Goal: Task Accomplishment & Management: Manage account settings

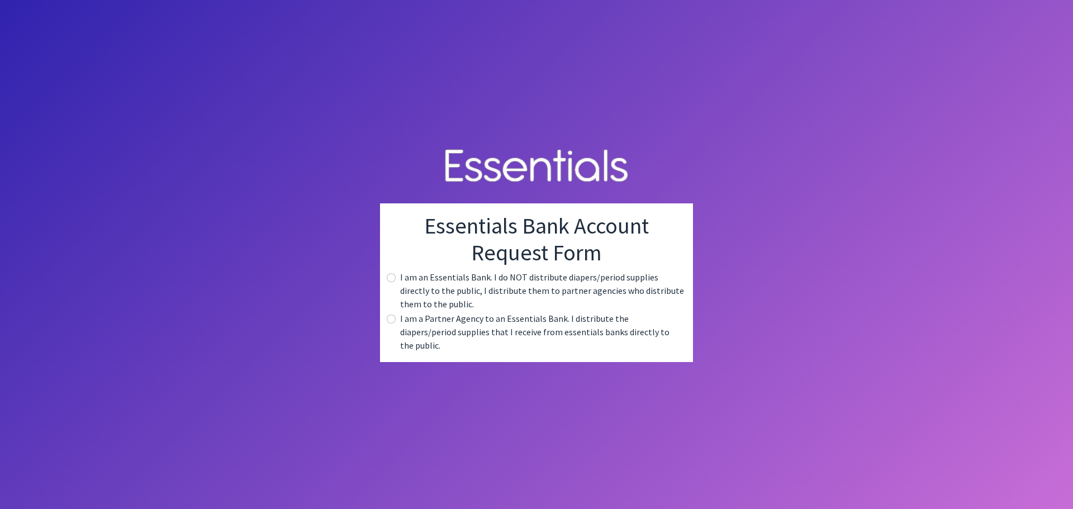
click at [400, 325] on div "I am a Partner Agency to an Essentials Bank. I distribute the diapers/period su…" at bounding box center [536, 332] width 295 height 40
click at [389, 324] on input "radio" at bounding box center [391, 319] width 9 height 9
radio input "true"
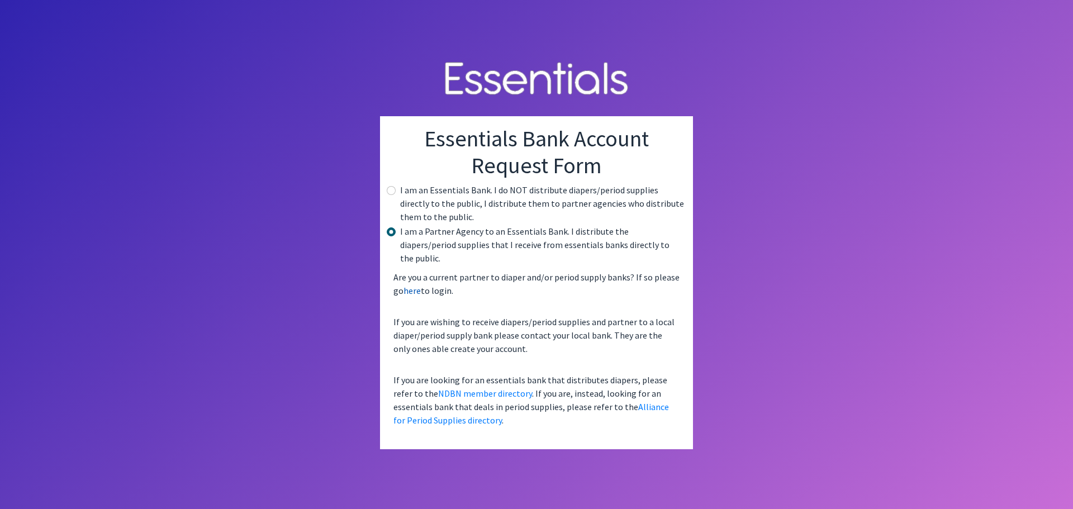
click at [411, 285] on link "here" at bounding box center [412, 290] width 17 height 11
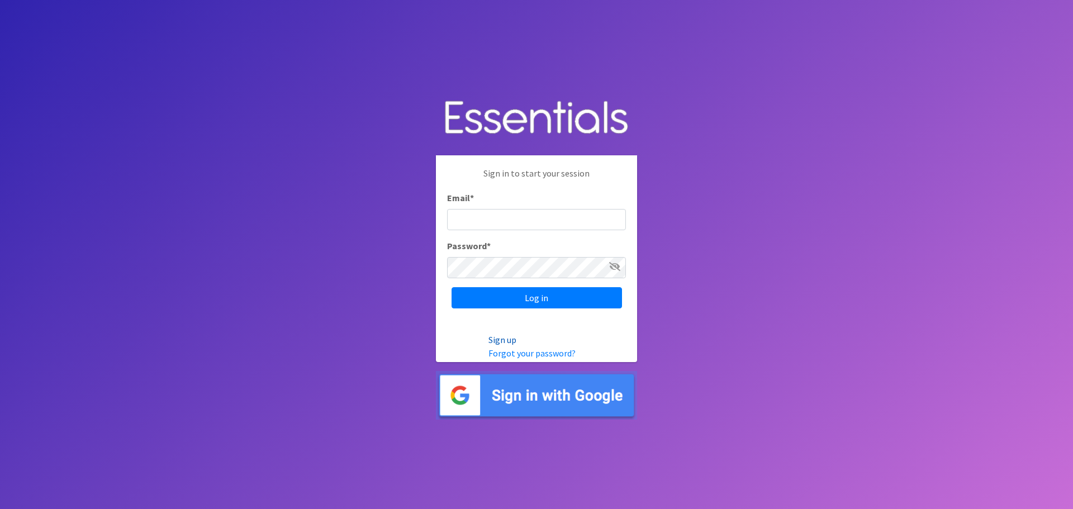
click at [508, 338] on link "Sign up" at bounding box center [503, 339] width 28 height 11
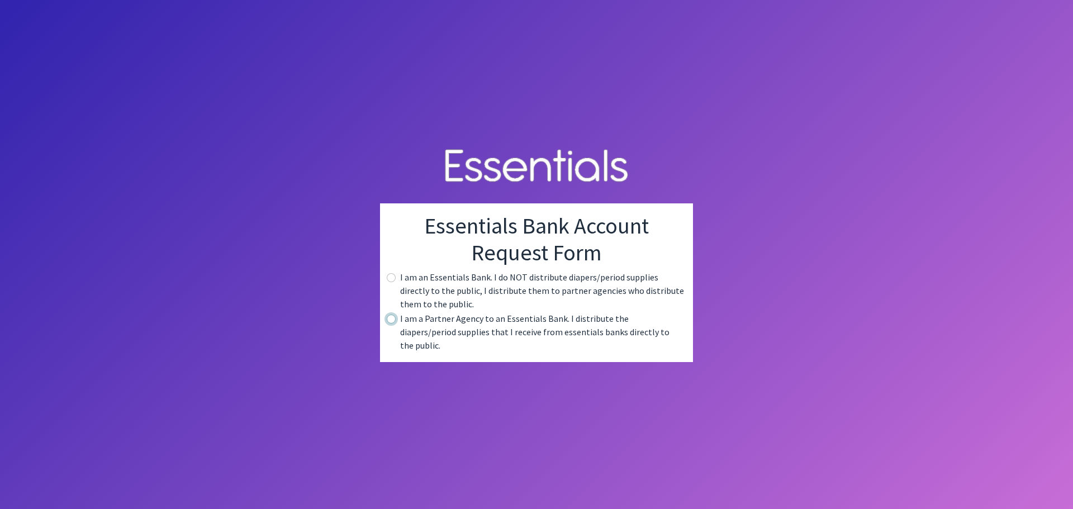
click at [392, 324] on input "radio" at bounding box center [391, 319] width 9 height 9
radio input "true"
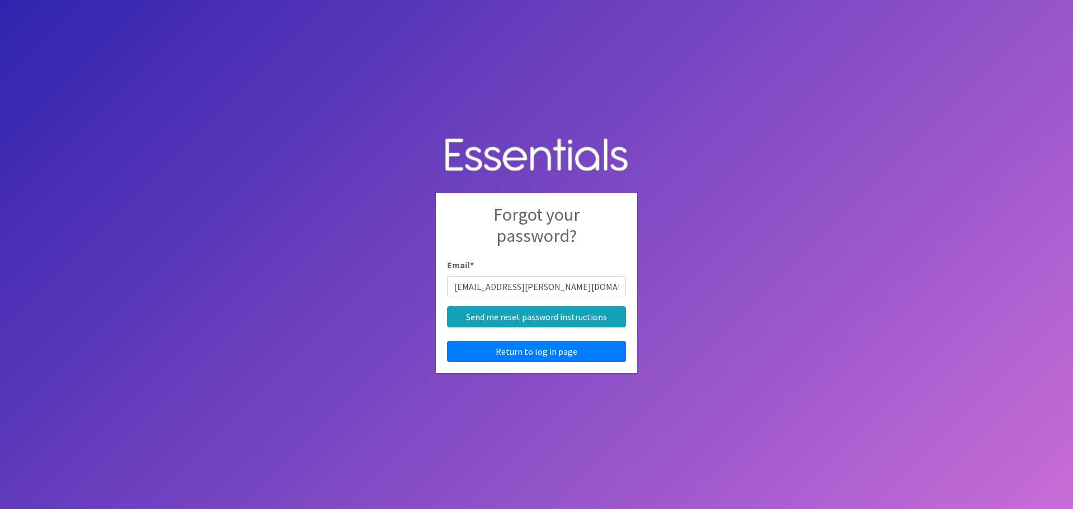
type input "[EMAIL_ADDRESS][PERSON_NAME][DOMAIN_NAME]"
click at [447, 306] on input "Send me reset password instructions" at bounding box center [536, 316] width 179 height 21
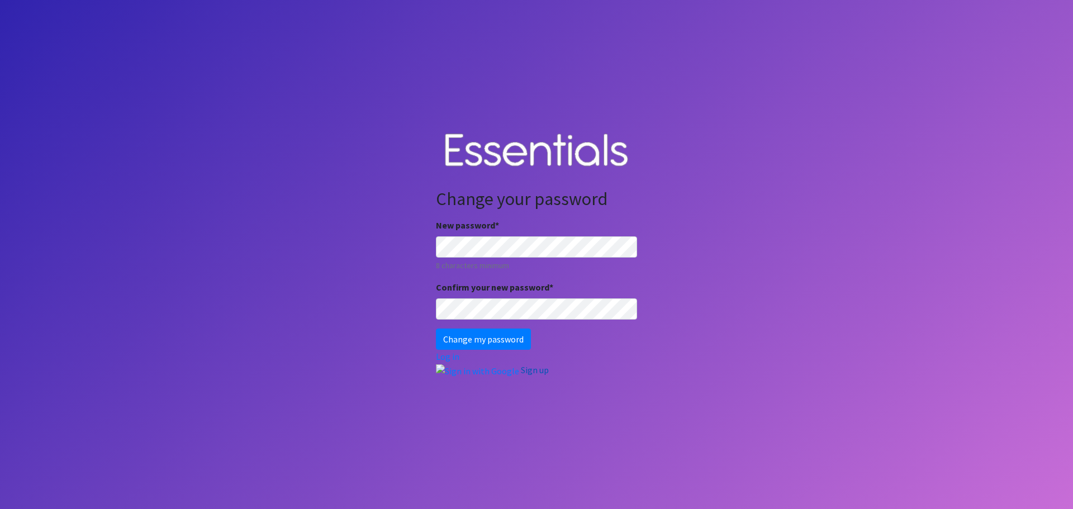
click at [531, 373] on link "Sign up" at bounding box center [535, 369] width 28 height 11
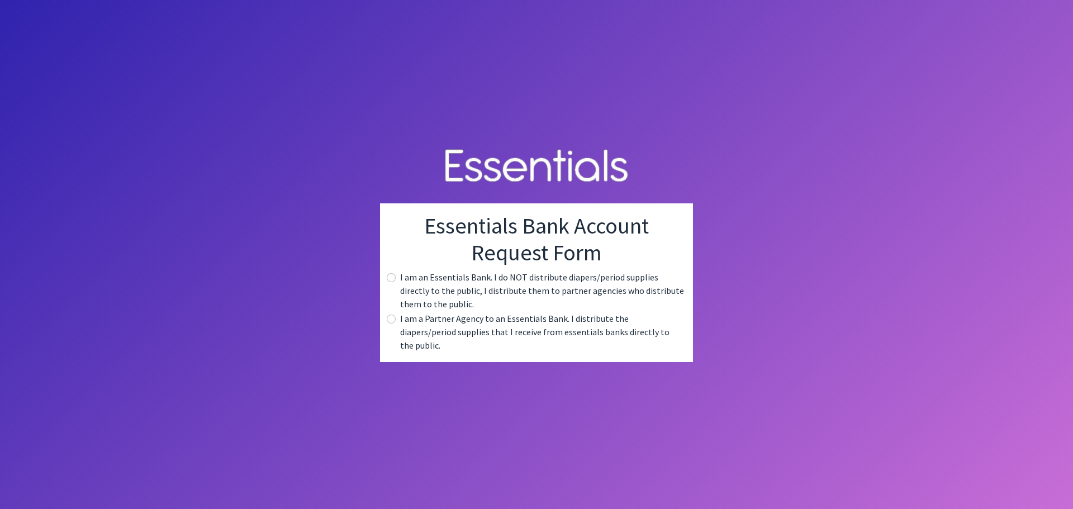
click at [235, 236] on body "Essentials Bank Account Request Form I am an Essentials Bank. I do NOT distribu…" at bounding box center [536, 254] width 1073 height 509
click at [393, 323] on input "radio" at bounding box center [391, 319] width 9 height 9
radio input "true"
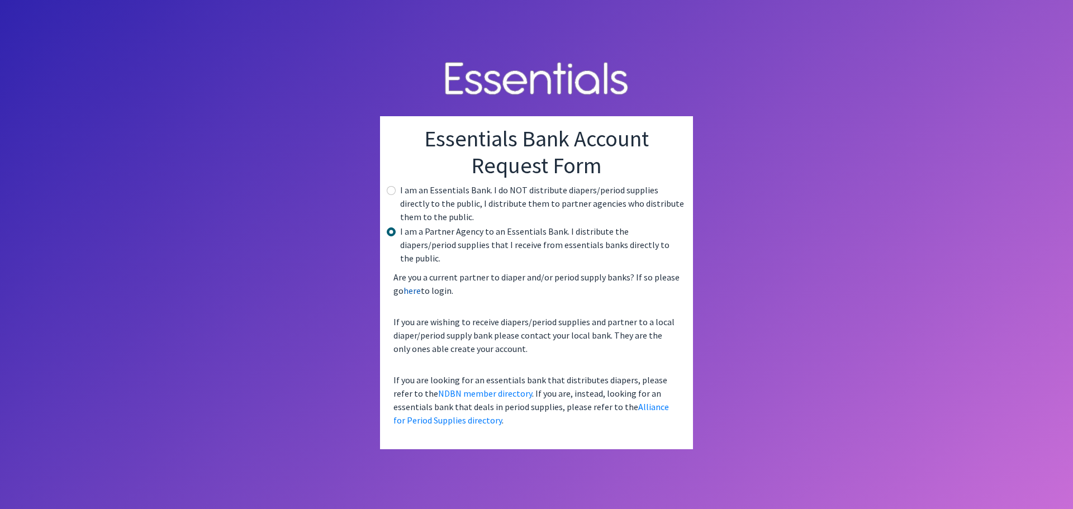
click at [414, 287] on link "here" at bounding box center [412, 290] width 17 height 11
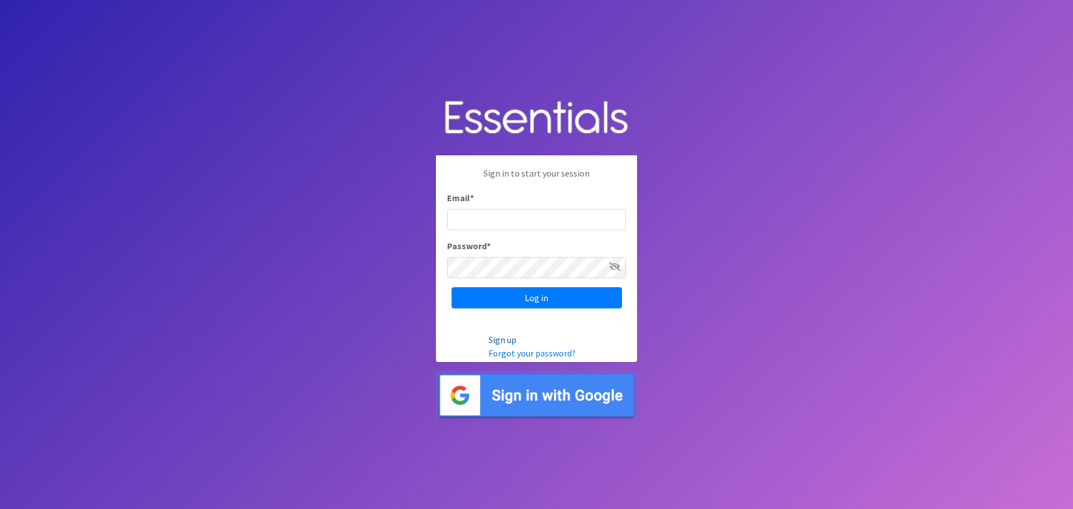
click at [500, 339] on link "Sign up" at bounding box center [503, 339] width 28 height 11
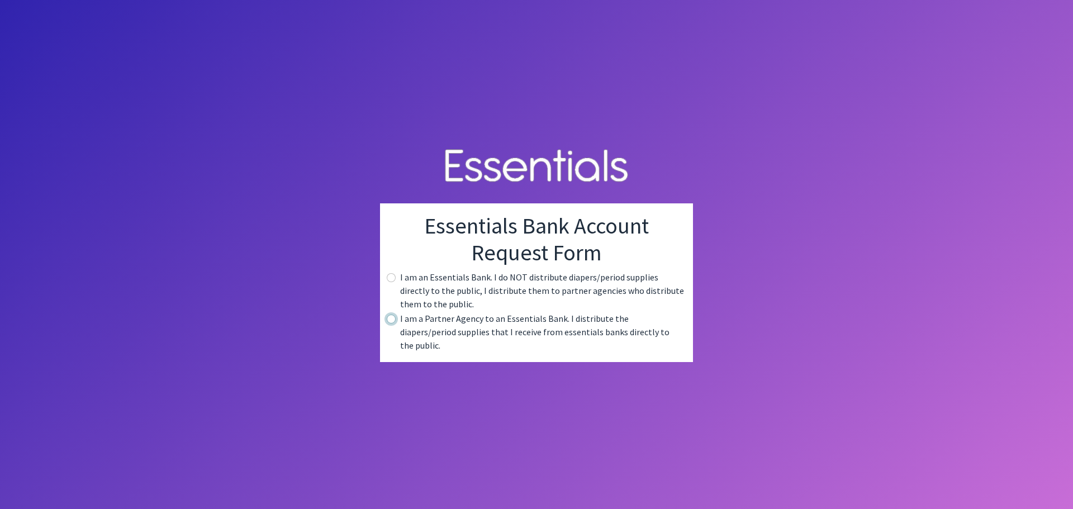
click at [390, 322] on input "radio" at bounding box center [391, 319] width 9 height 9
radio input "true"
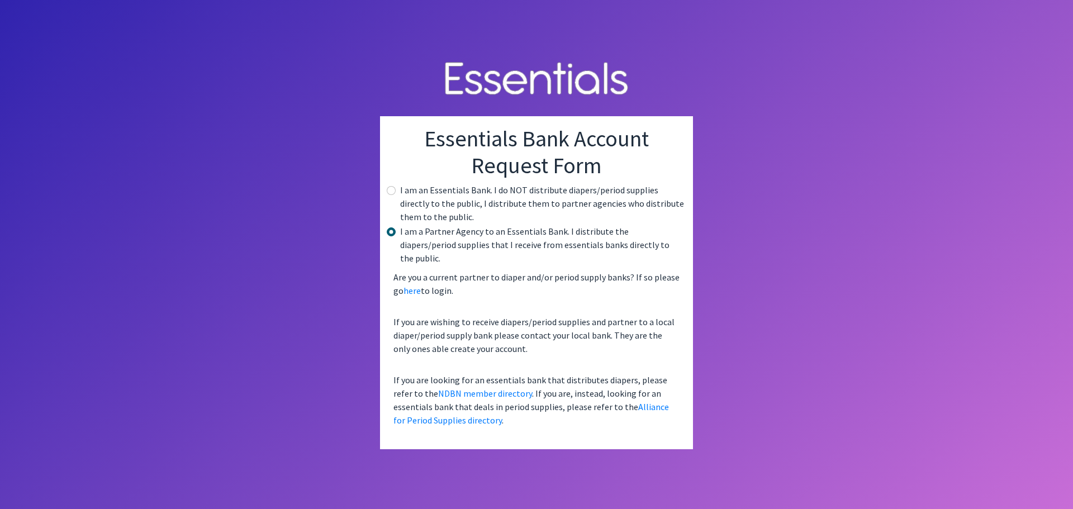
click at [274, 284] on body "Essentials Bank Account Request Form I am an Essentials Bank. I do NOT distribu…" at bounding box center [536, 254] width 1073 height 509
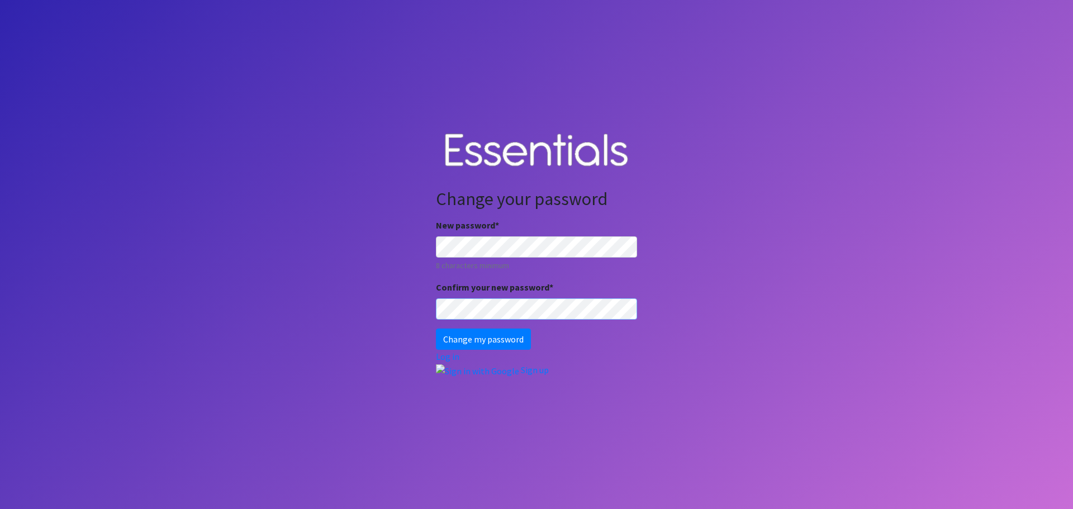
click at [436, 329] on input "Change my password" at bounding box center [483, 339] width 95 height 21
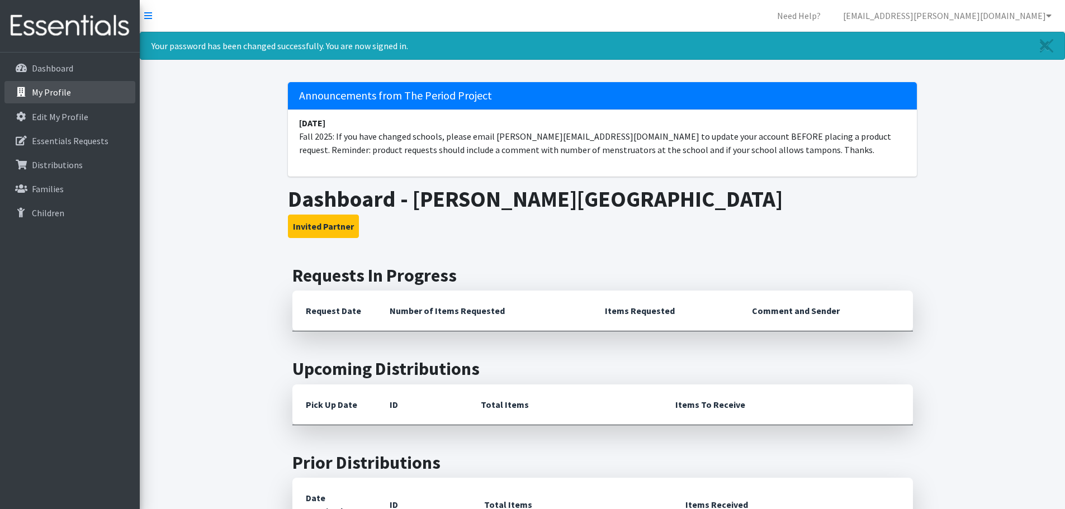
click at [53, 94] on p "My Profile" at bounding box center [51, 92] width 39 height 11
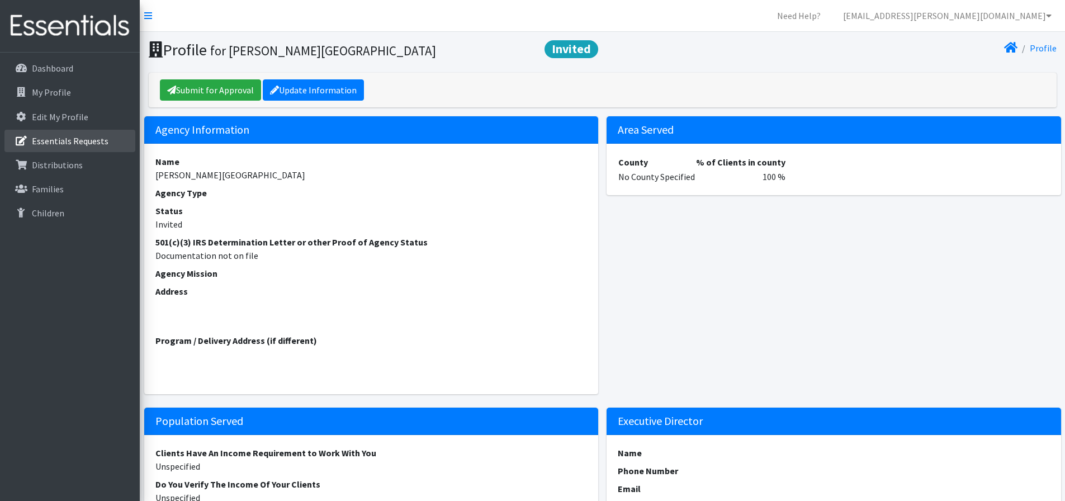
click at [65, 138] on p "Essentials Requests" at bounding box center [70, 140] width 77 height 11
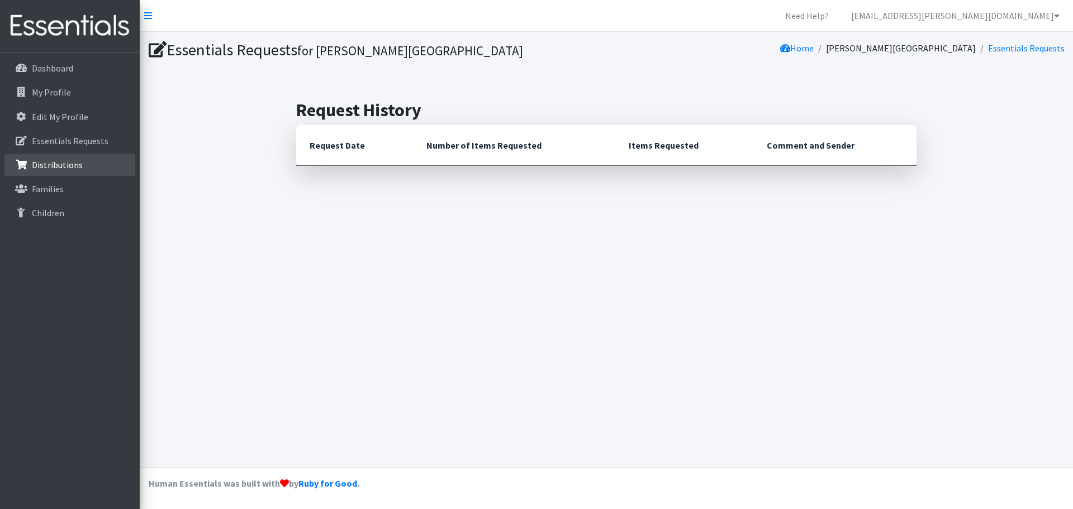
click at [60, 162] on p "Distributions" at bounding box center [57, 164] width 51 height 11
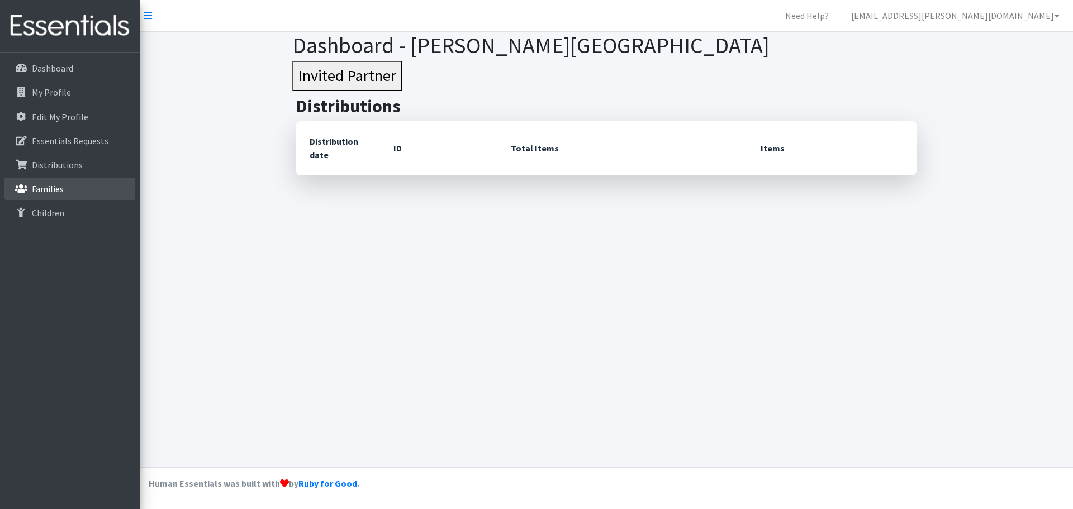
click at [47, 182] on link "Families" at bounding box center [69, 189] width 131 height 22
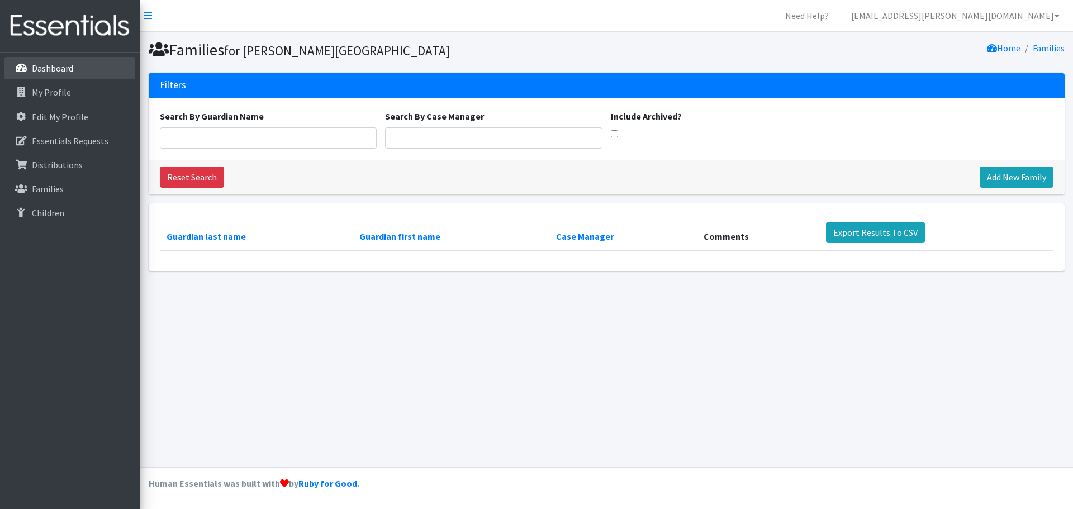
click at [50, 64] on p "Dashboard" at bounding box center [52, 68] width 41 height 11
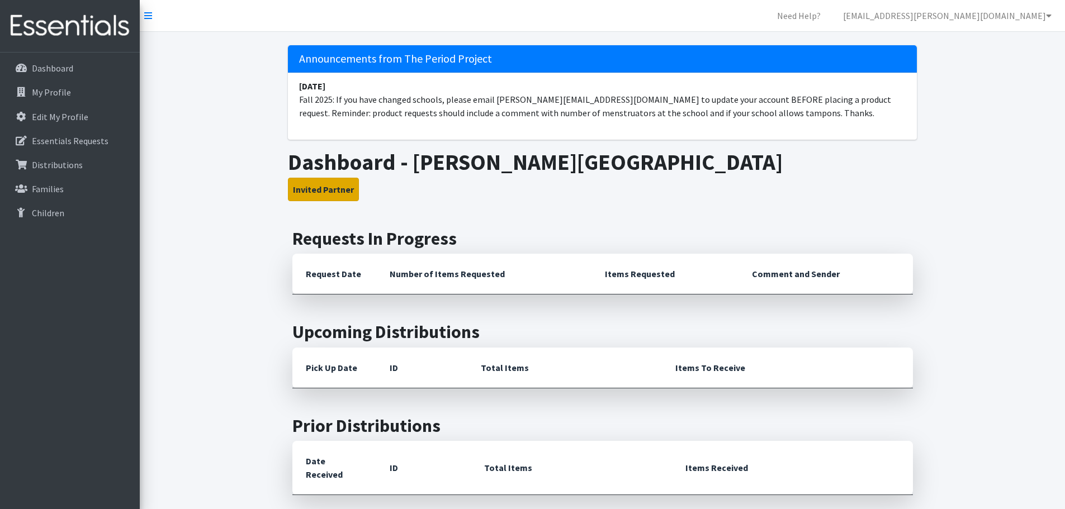
click at [315, 186] on button "Invited Partner" at bounding box center [323, 189] width 71 height 23
click at [326, 193] on button "Invited Partner" at bounding box center [323, 189] width 71 height 23
click at [44, 68] on p "Dashboard" at bounding box center [52, 68] width 41 height 11
click at [44, 86] on link "My Profile" at bounding box center [69, 92] width 131 height 22
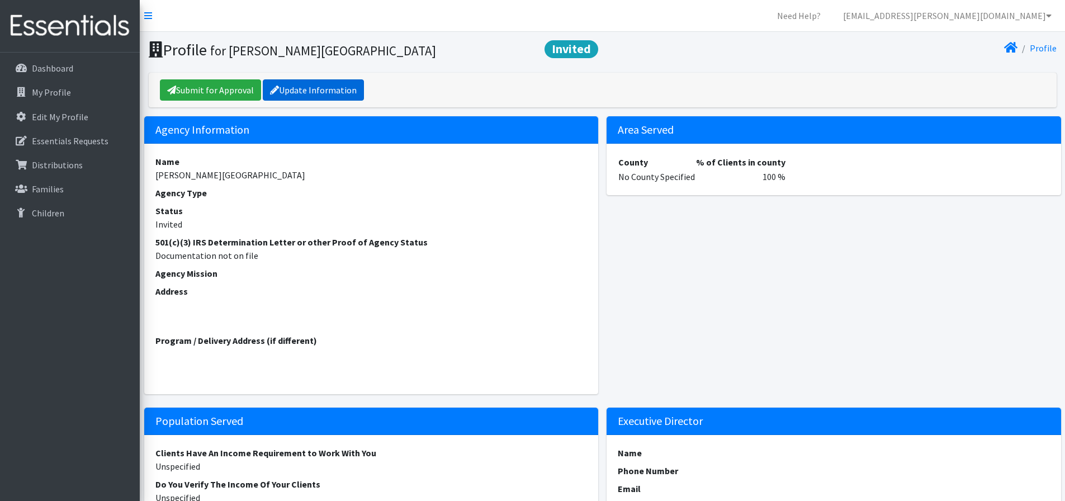
click at [330, 89] on link "Update Information" at bounding box center [313, 89] width 101 height 21
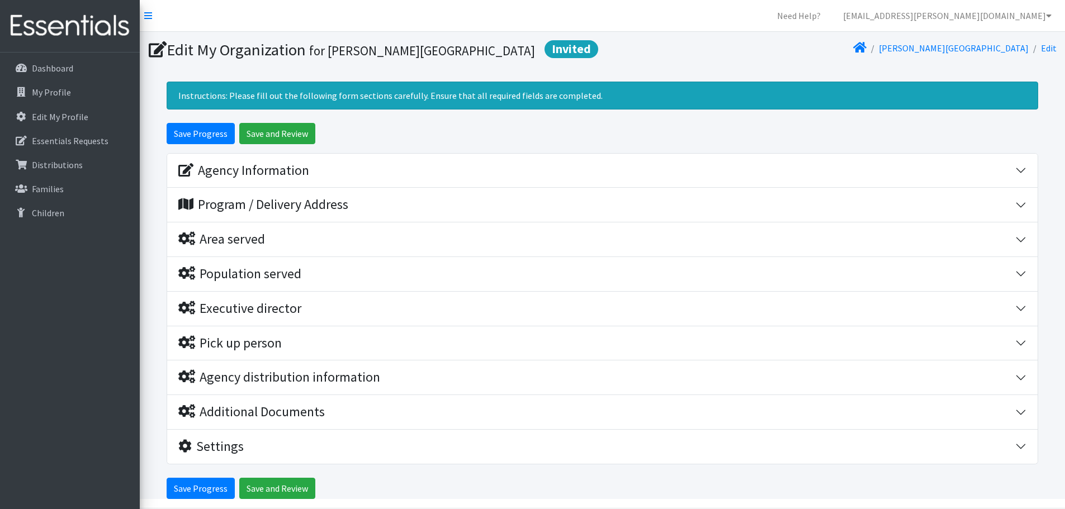
scroll to position [41, 0]
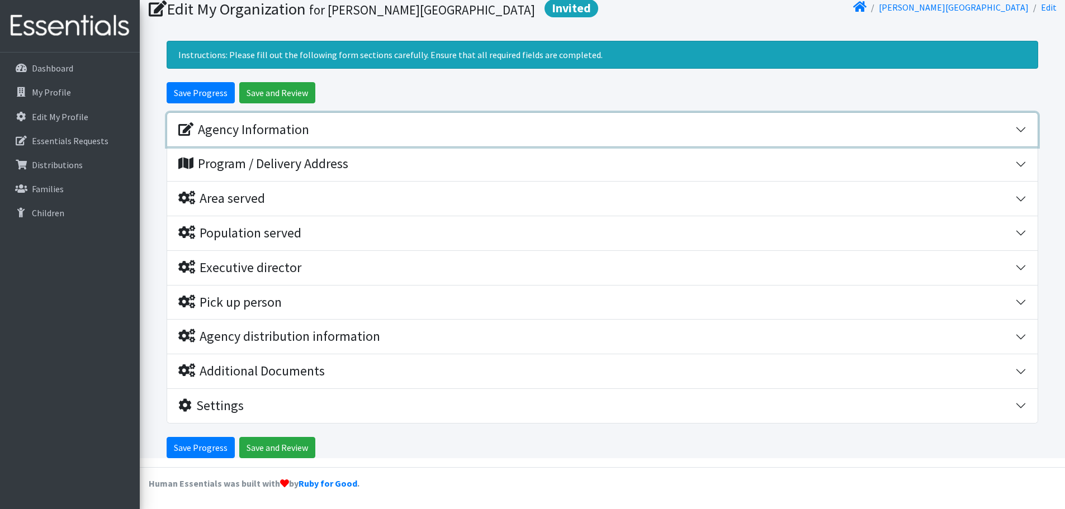
click at [194, 128] on div "Agency Information" at bounding box center [243, 130] width 131 height 16
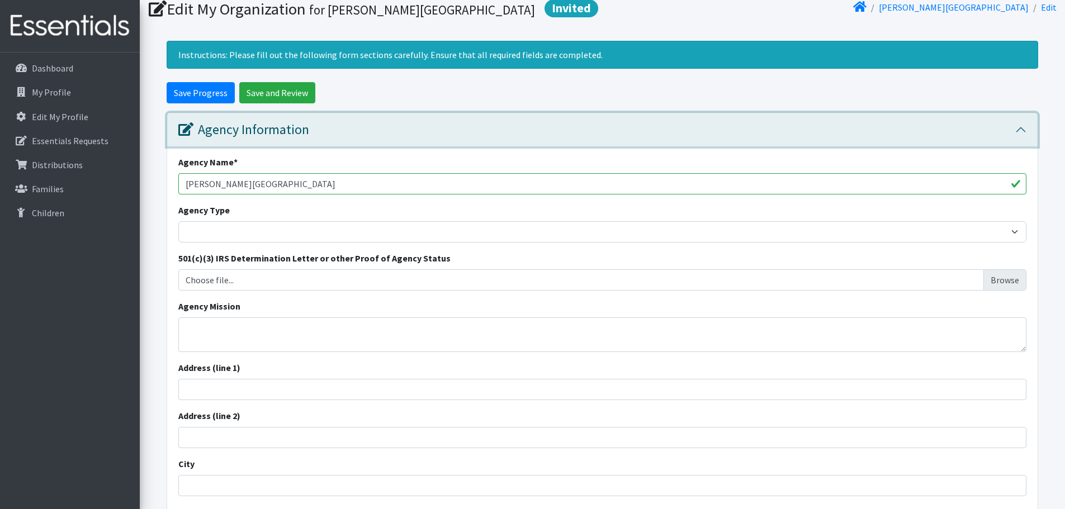
scroll to position [0, 0]
